Goal: Find specific page/section: Find specific page/section

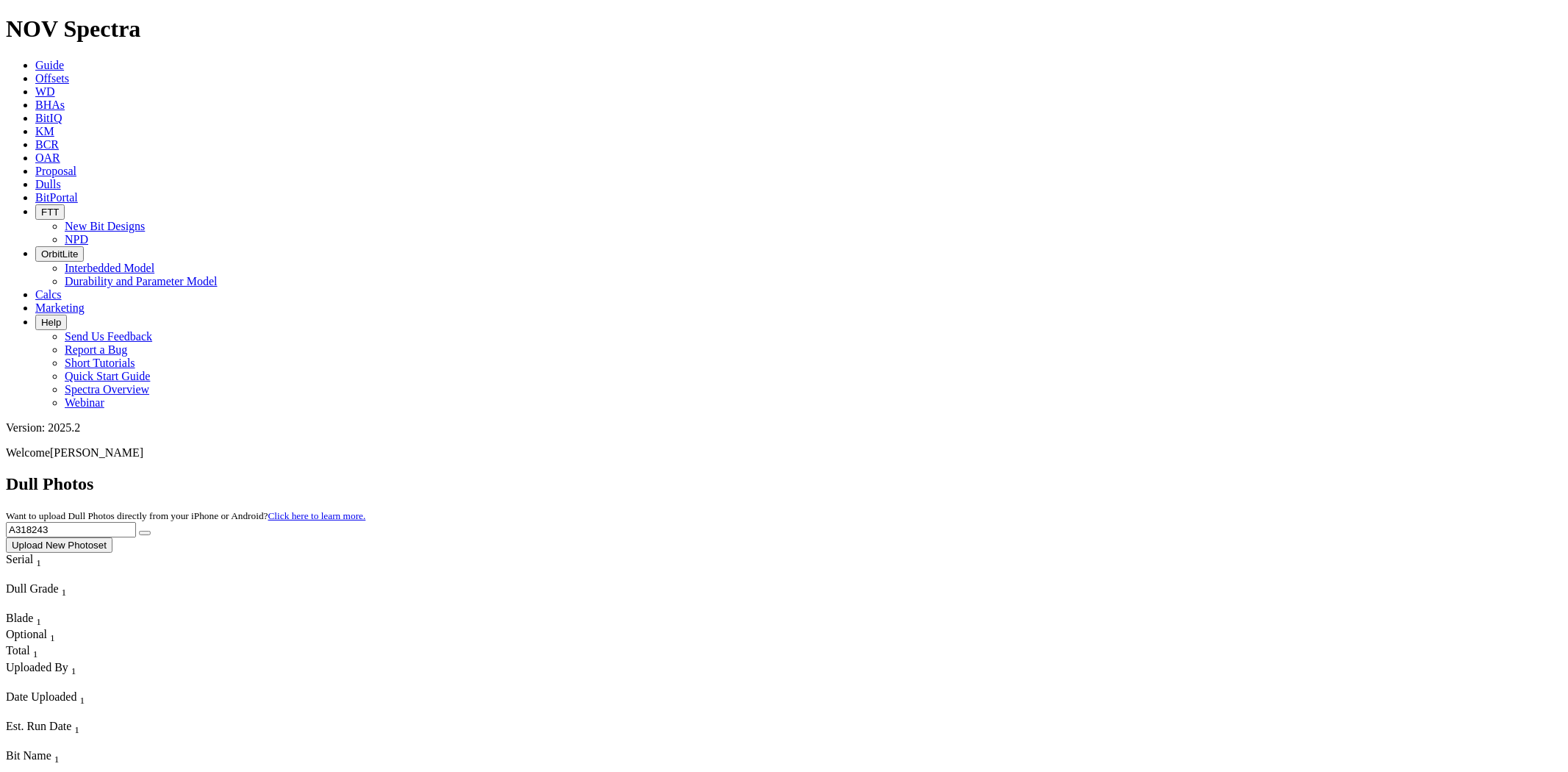
click at [69, 72] on span "Offsets" at bounding box center [52, 78] width 34 height 12
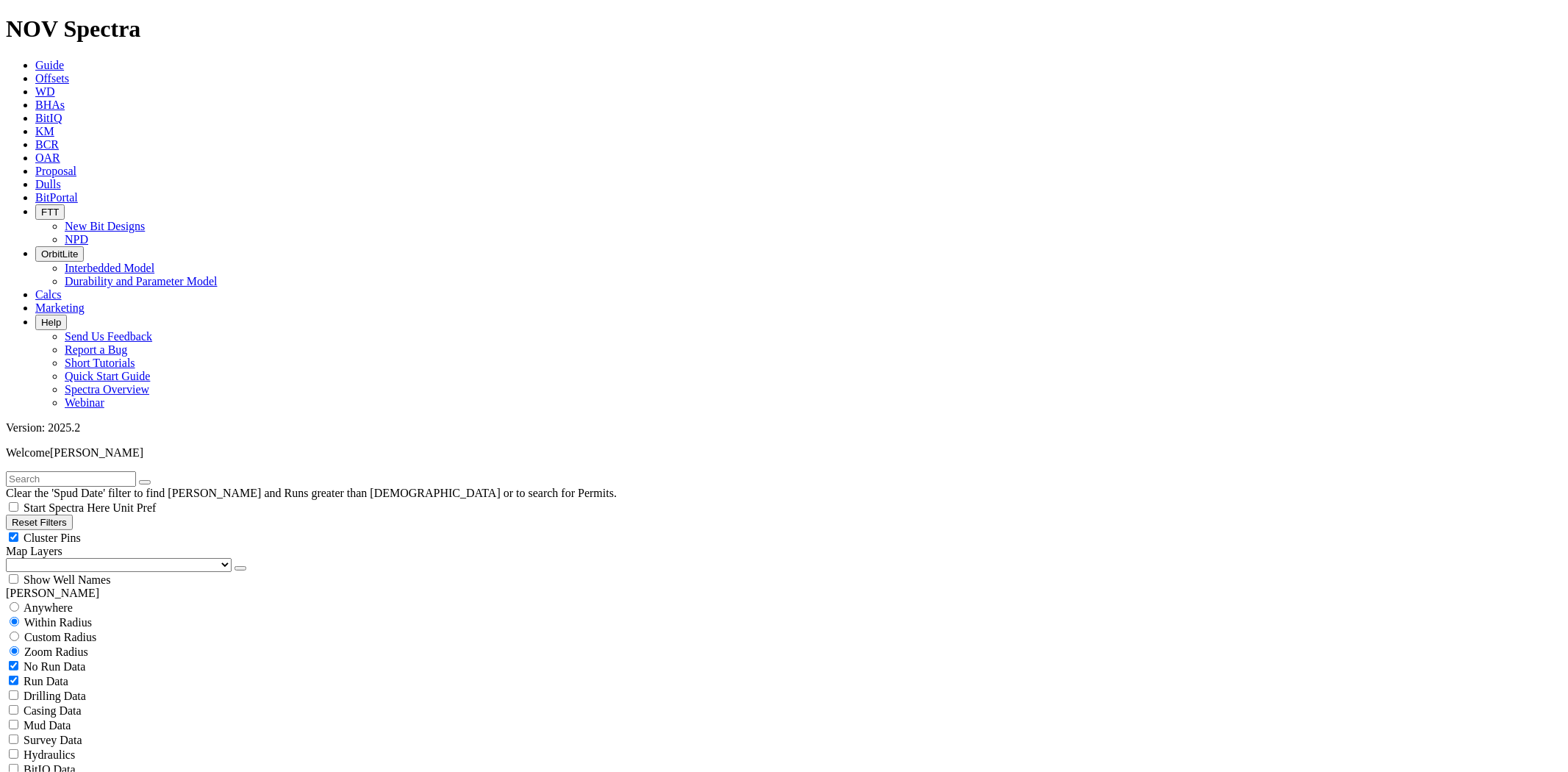
click at [120, 471] on input "text" at bounding box center [70, 478] width 130 height 15
type input "A318680"
click at [154, 480] on button "submit" at bounding box center [159, 482] width 12 height 5
click at [136, 471] on input "A318680" at bounding box center [70, 478] width 130 height 15
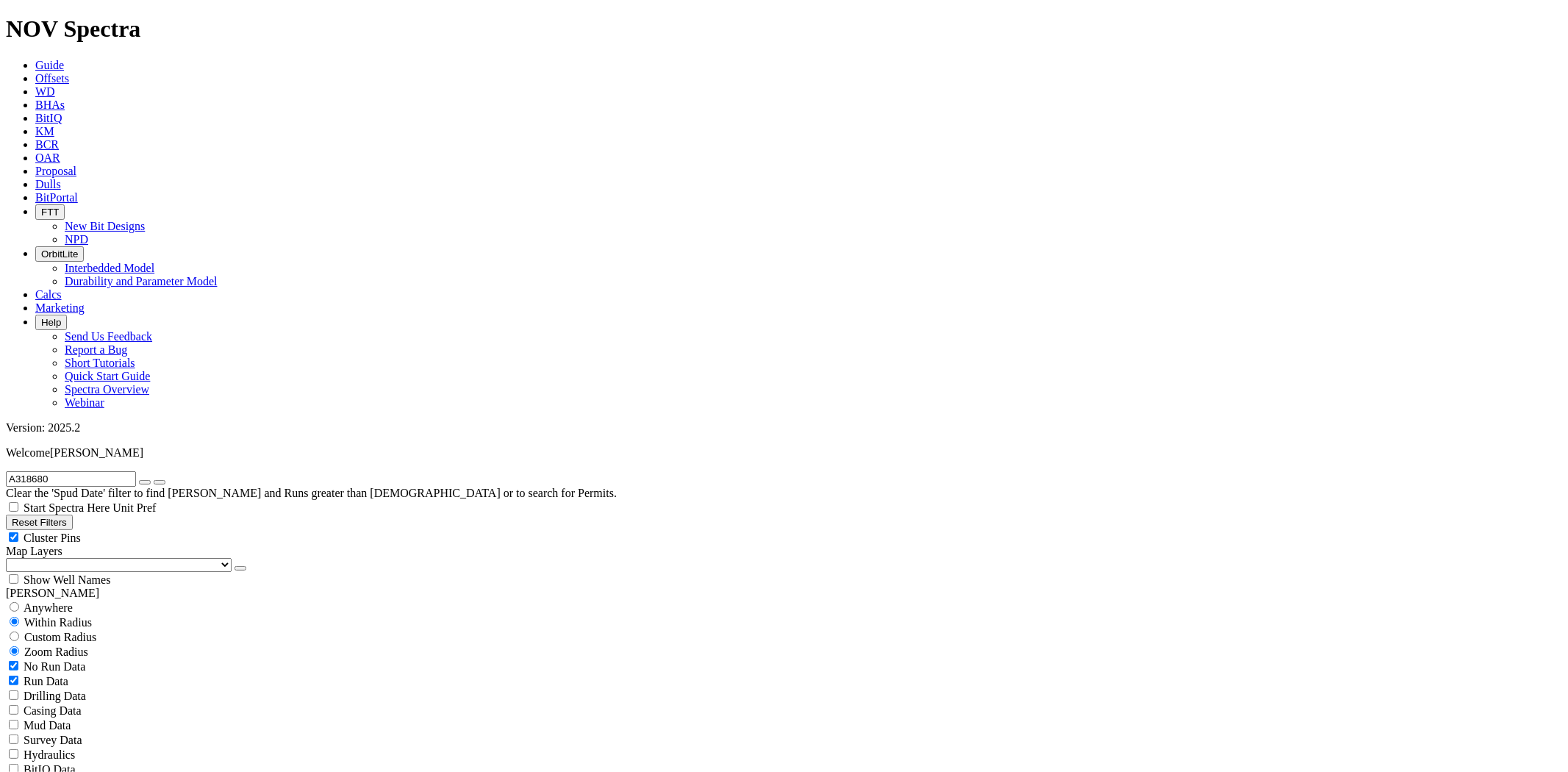
click at [166, 480] on button "submit" at bounding box center [159, 482] width 12 height 5
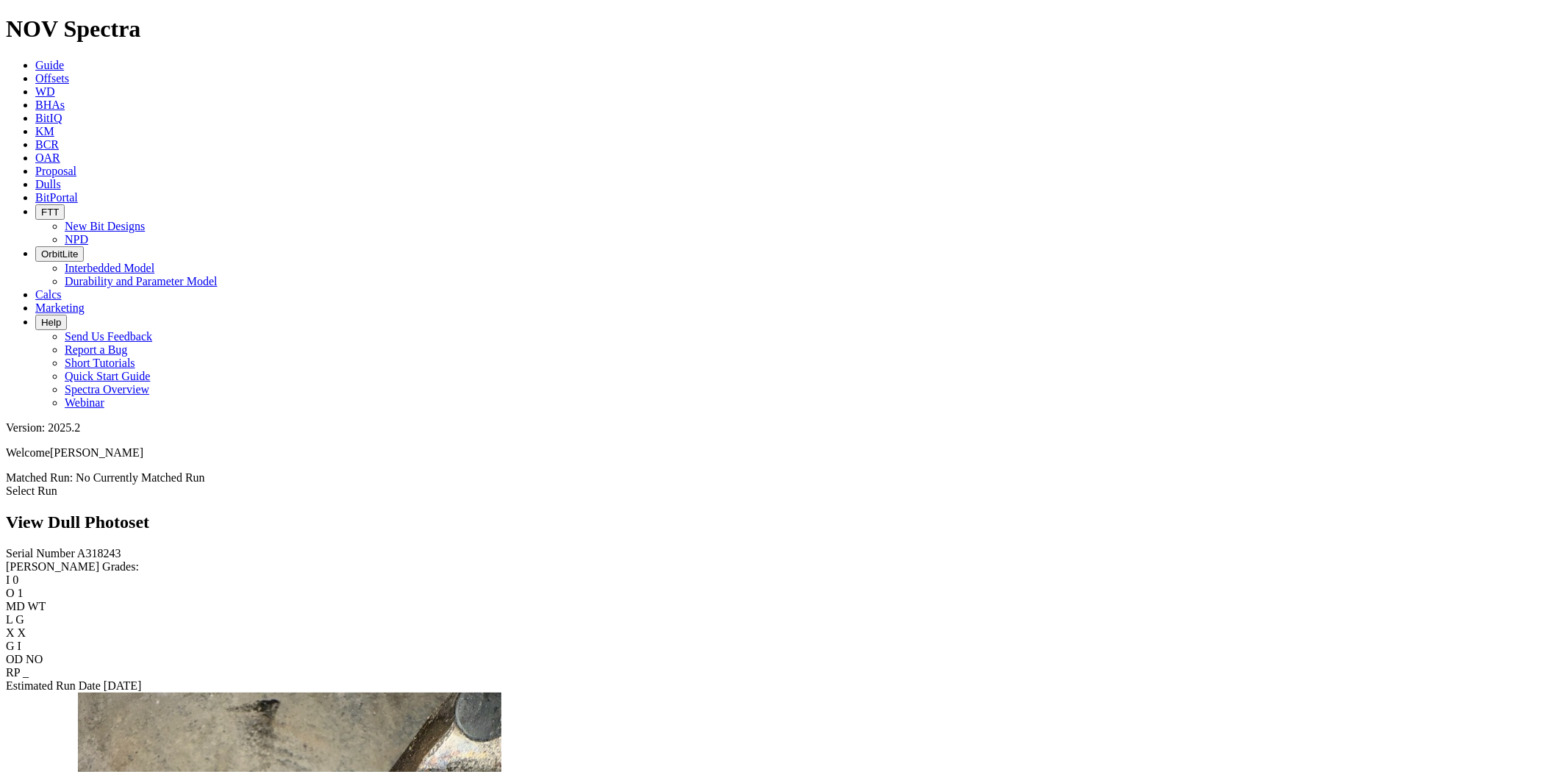
click at [57, 485] on link "Select Run" at bounding box center [31, 490] width 51 height 12
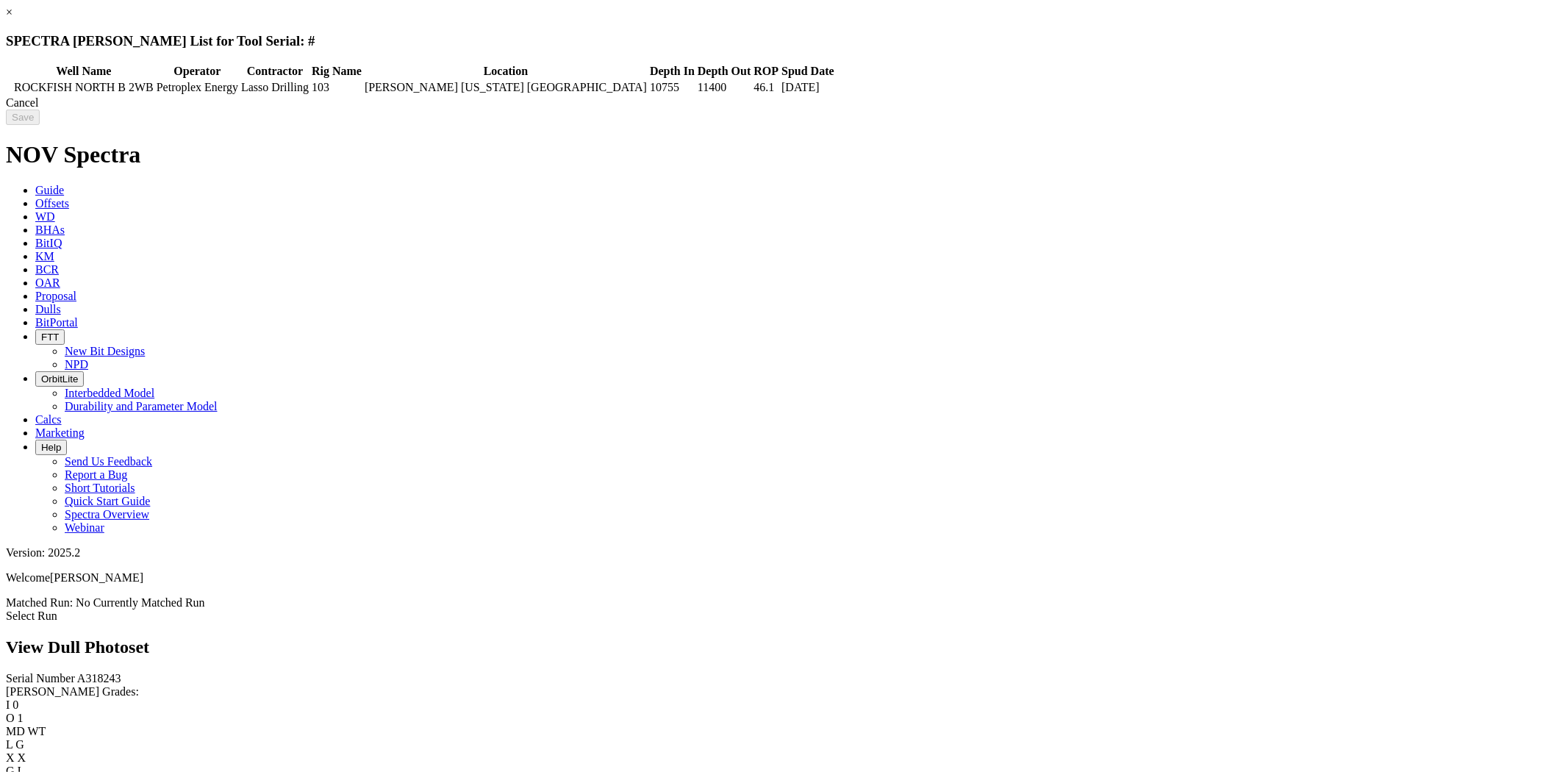
click at [12, 19] on link "×" at bounding box center [8, 11] width 7 height 12
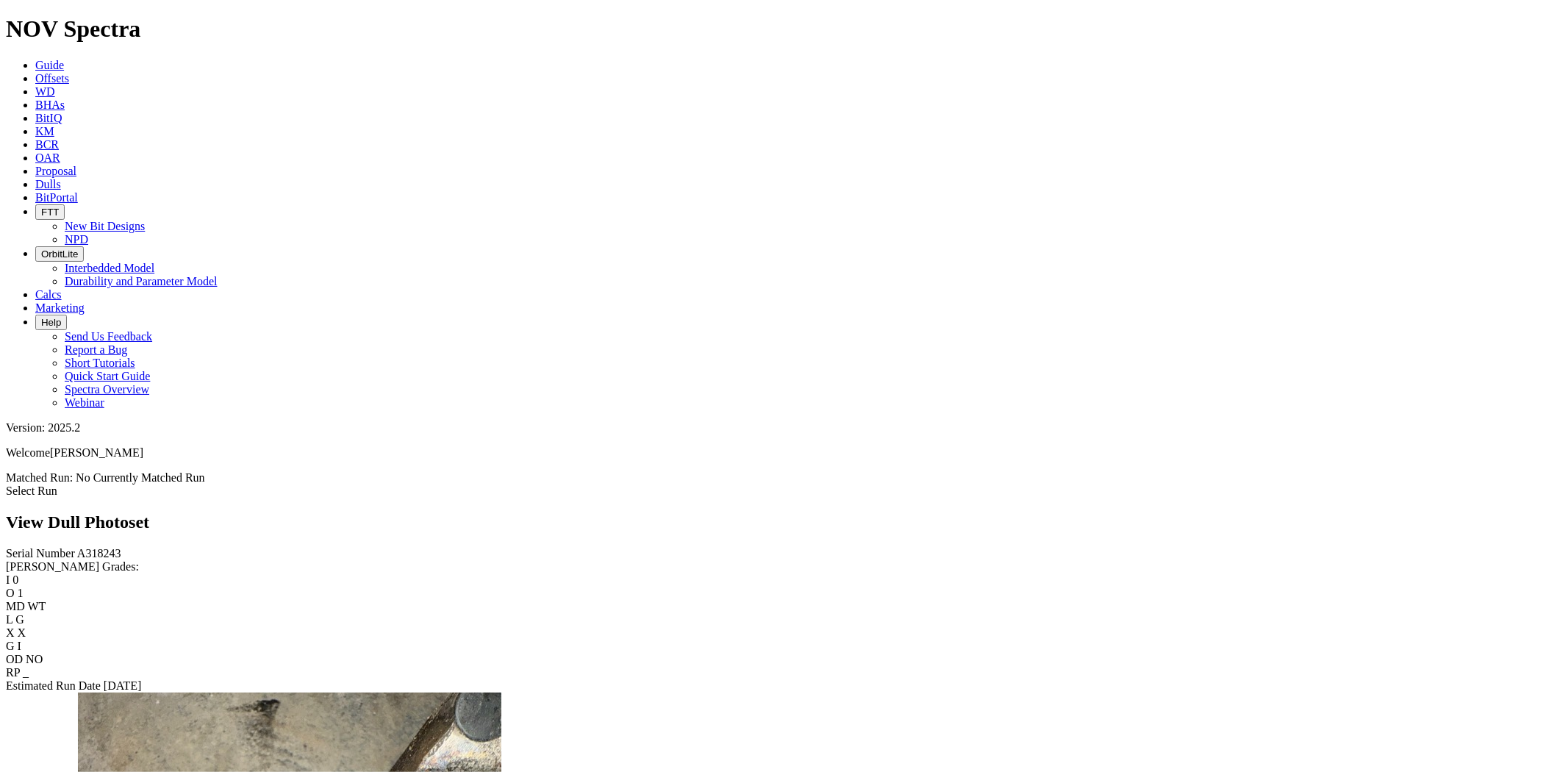
scroll to position [81, 0]
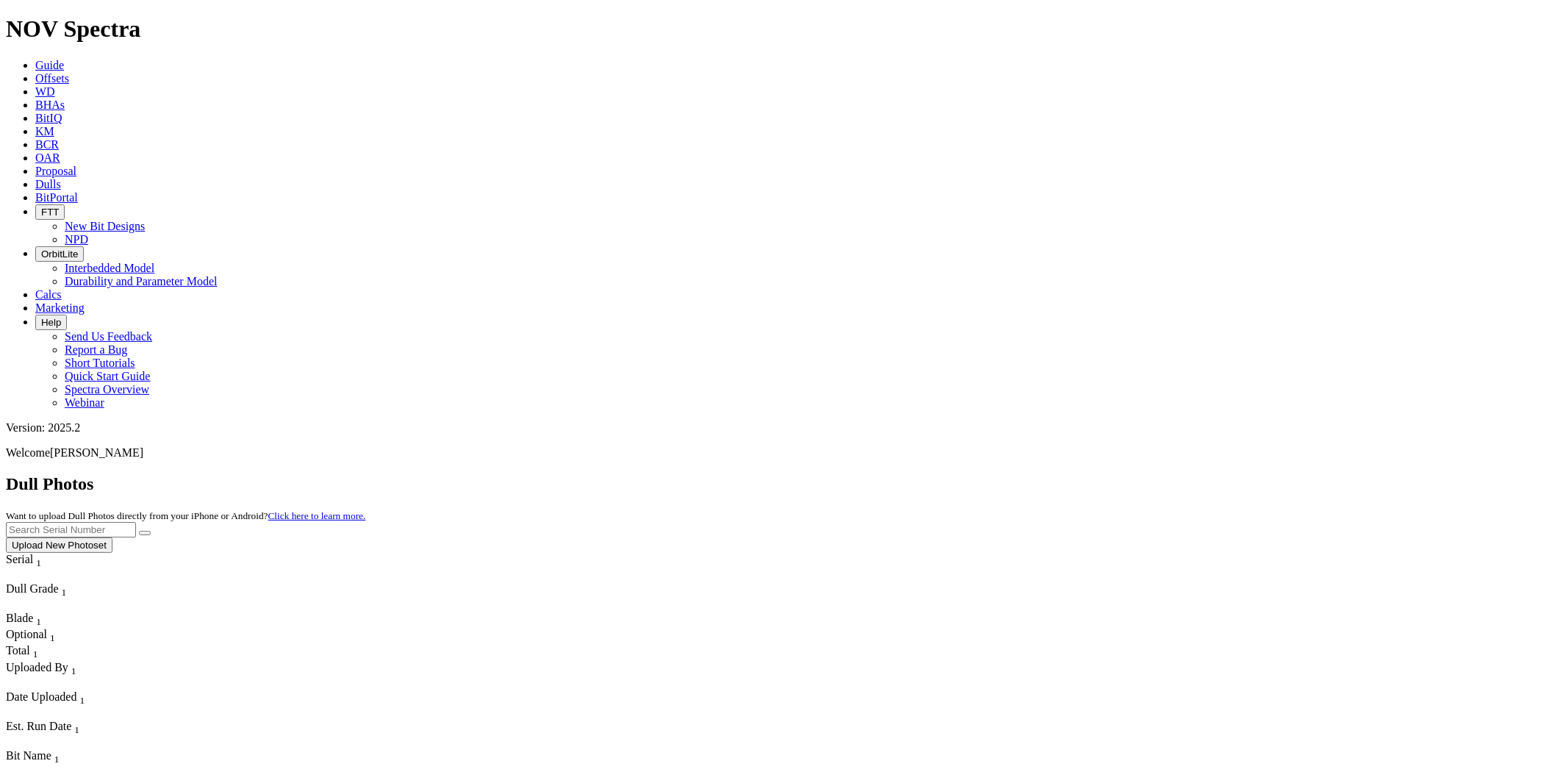
click at [136, 522] on input "text" at bounding box center [70, 530] width 130 height 15
paste input "A309263"
type input "A309263"
click at [139, 531] on button "submit" at bounding box center [144, 532] width 12 height 5
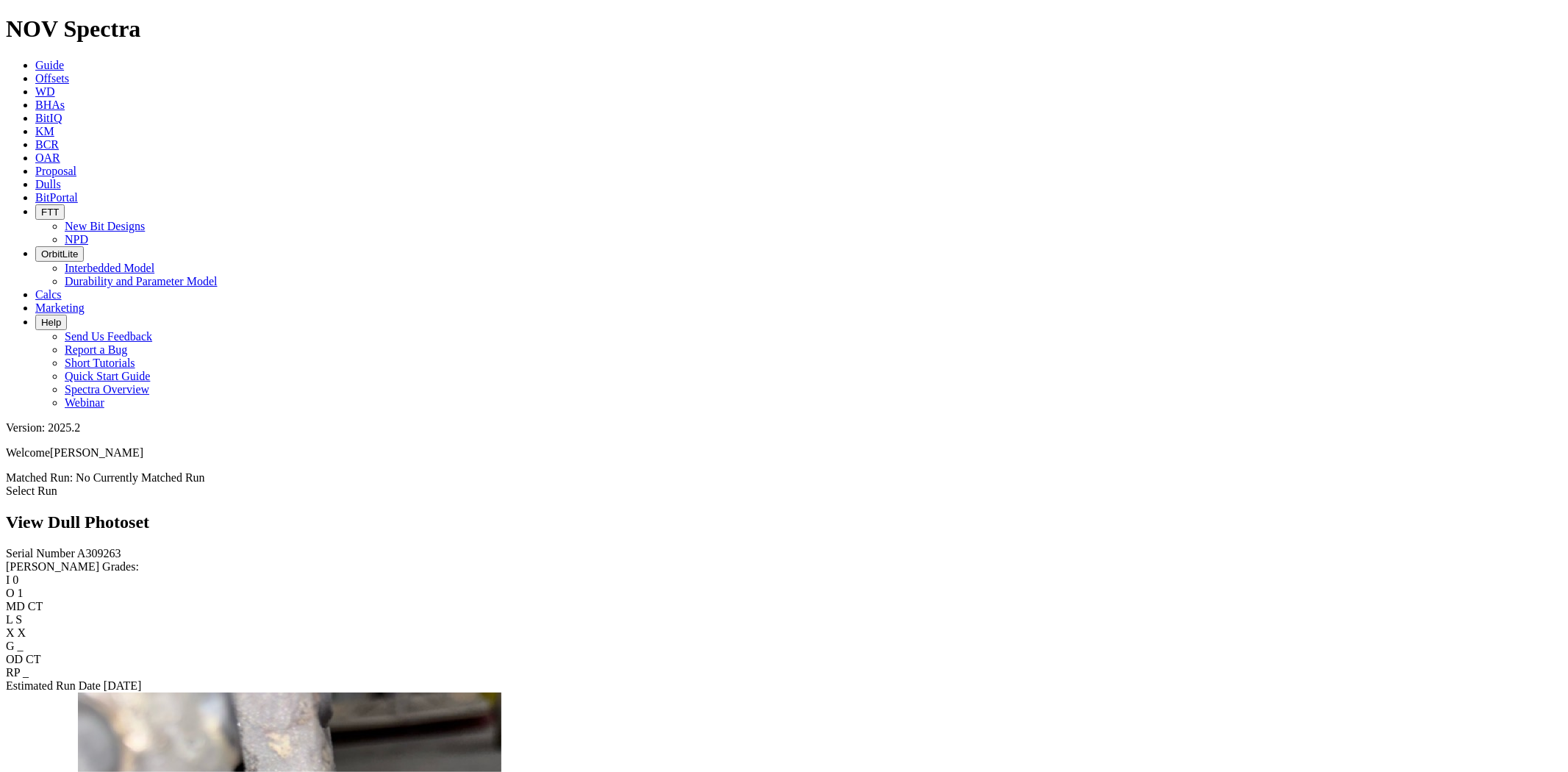
scroll to position [2775, 0]
